Goal: Task Accomplishment & Management: Manage account settings

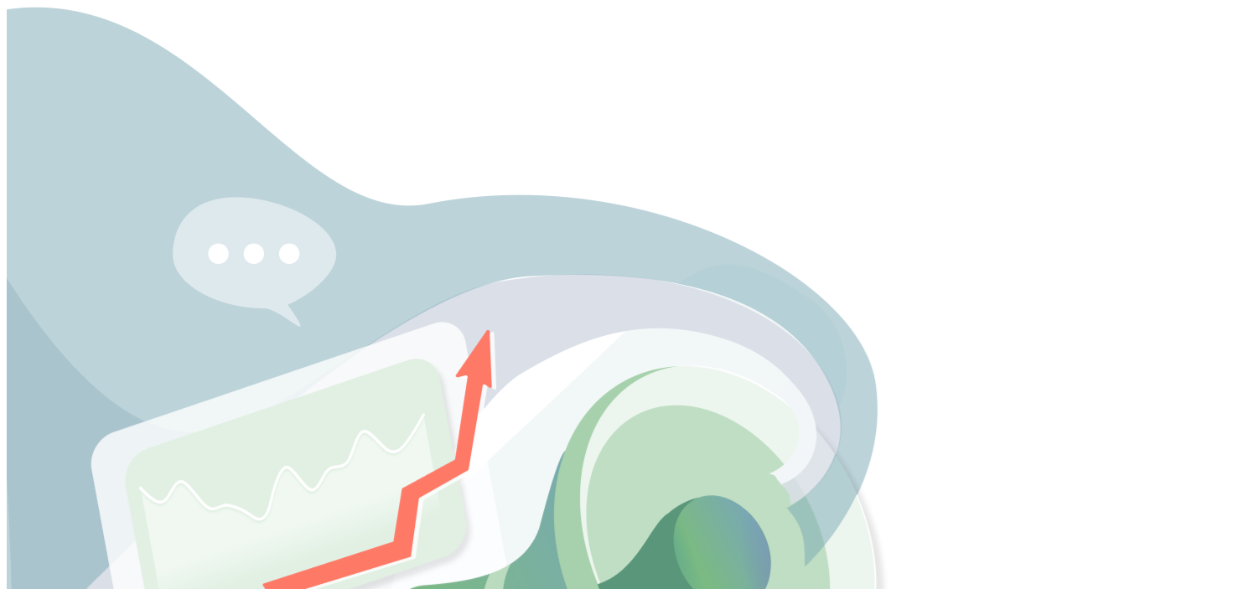
type input "**********"
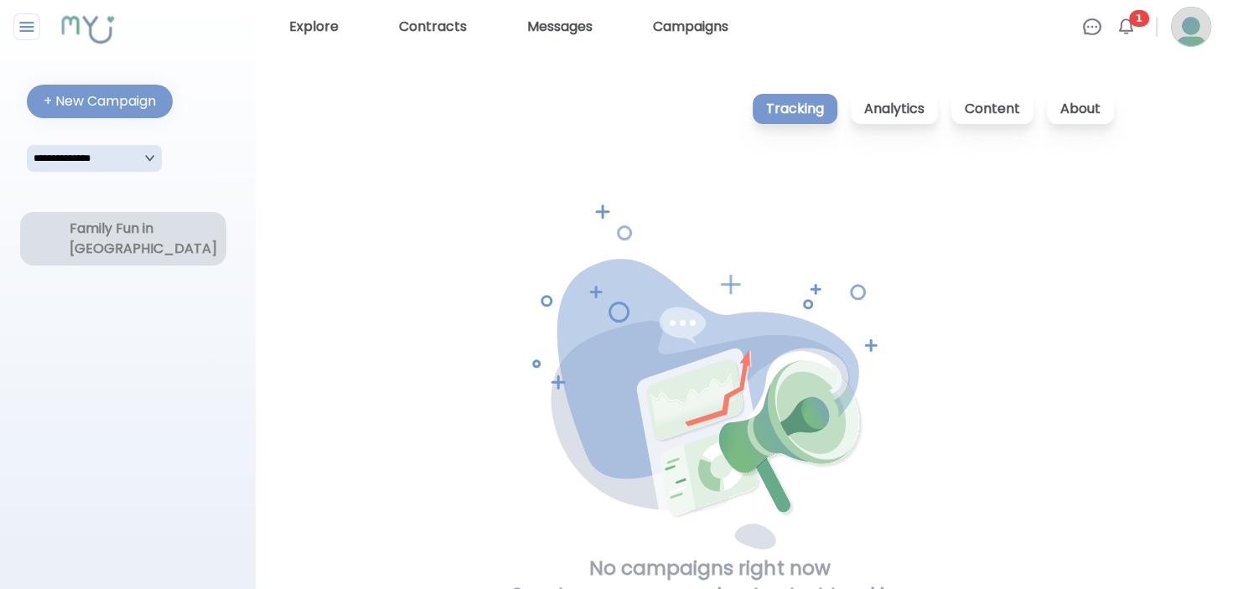
click at [84, 240] on div "Family Fun in [GEOGRAPHIC_DATA]" at bounding box center [123, 239] width 107 height 40
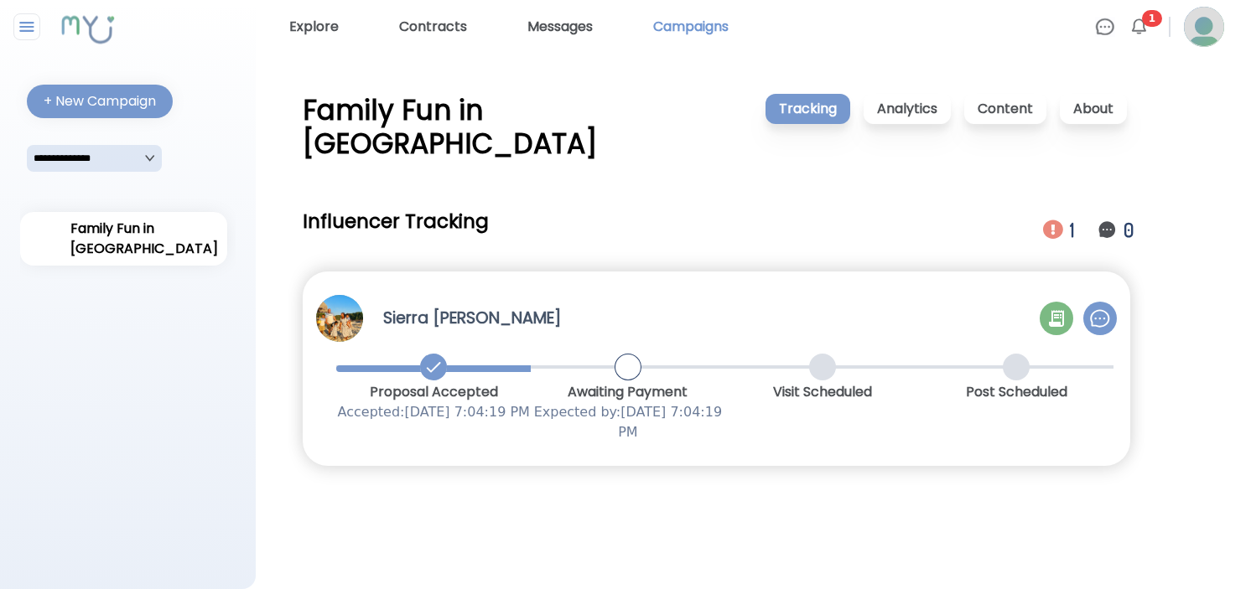
click at [700, 29] on link "Campaigns" at bounding box center [690, 26] width 89 height 27
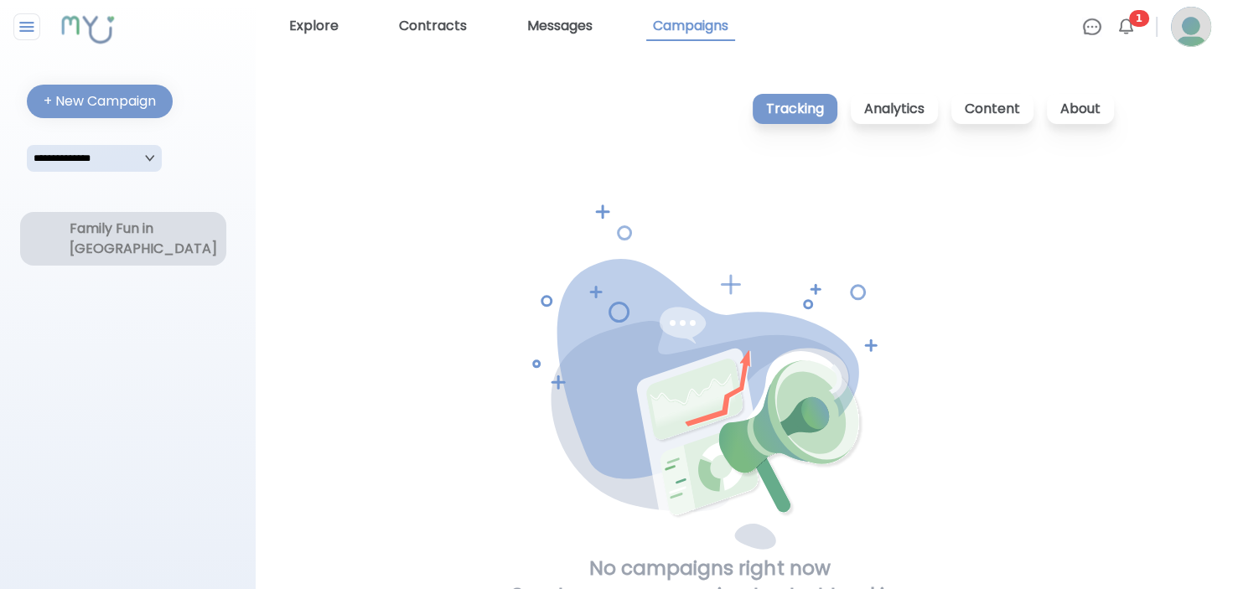
click at [164, 246] on div "Family Fun in Alpharetta" at bounding box center [123, 239] width 107 height 40
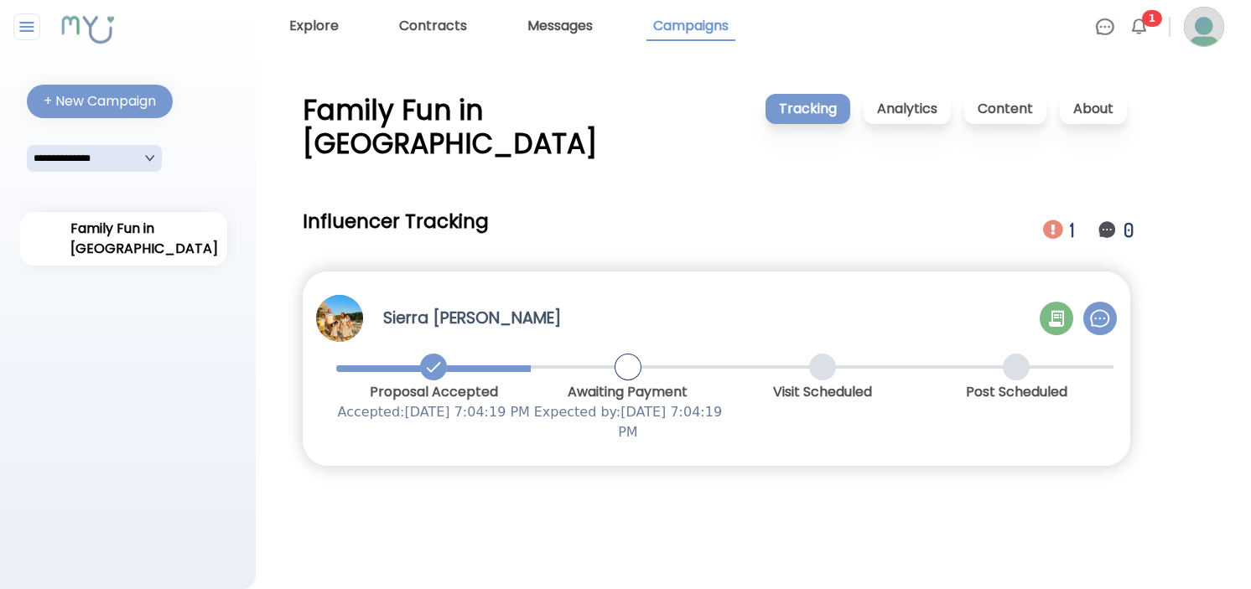
click at [1104, 308] on img at bounding box center [1100, 318] width 20 height 20
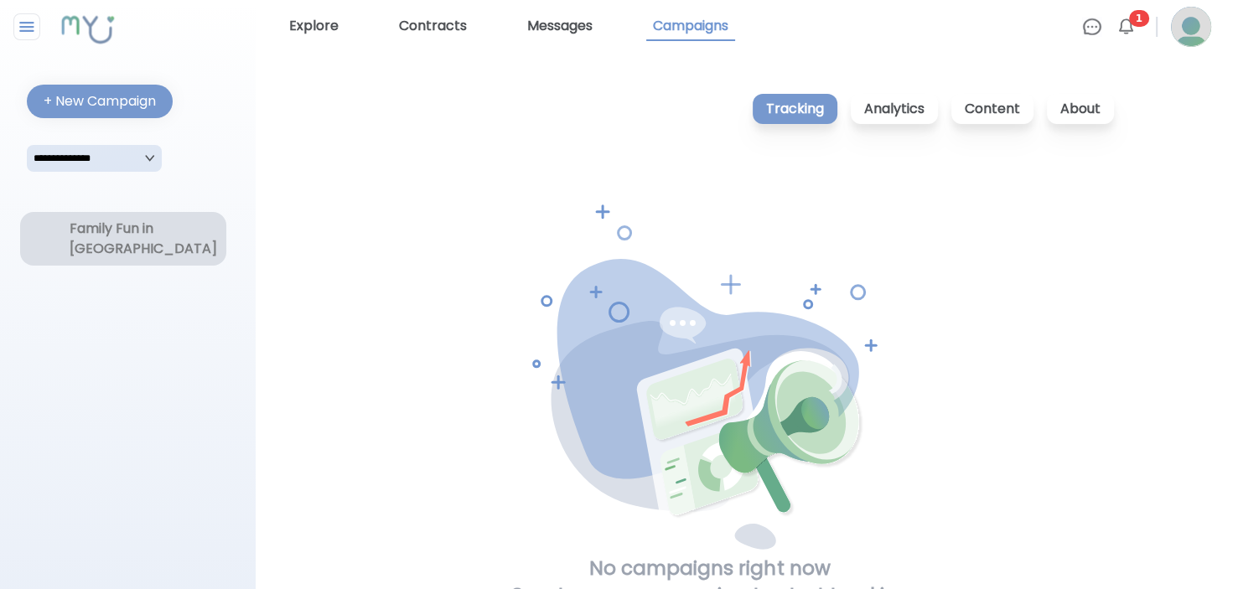
click at [135, 240] on div "Family Fun in Alpharetta" at bounding box center [123, 239] width 107 height 40
